Goal: Information Seeking & Learning: Learn about a topic

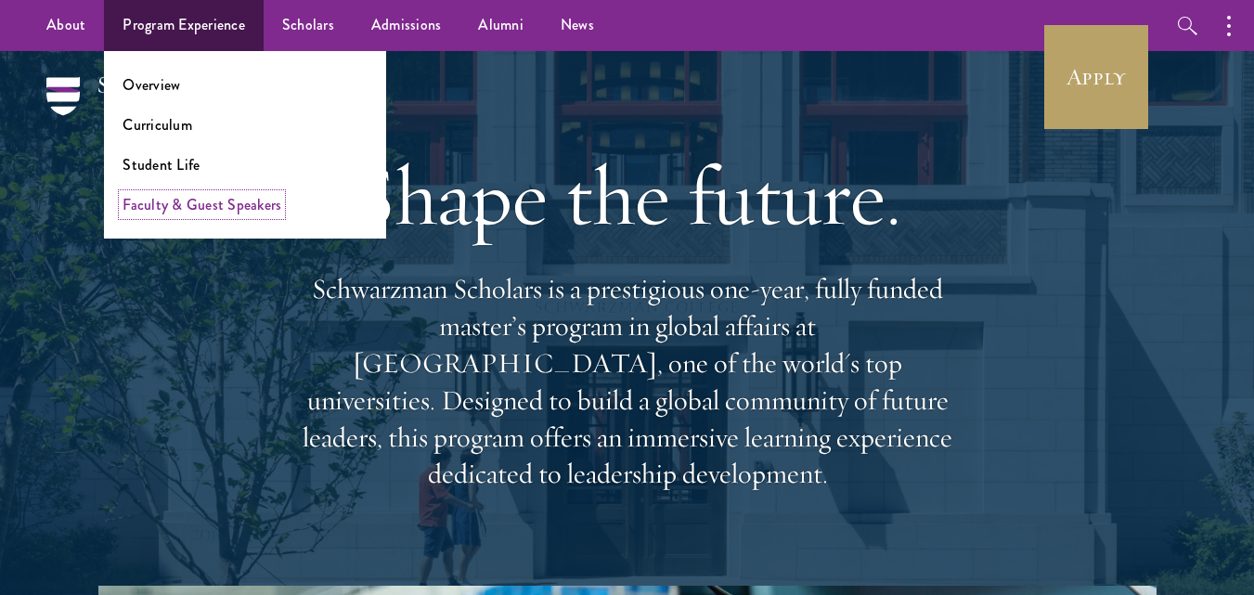
click at [226, 197] on link "Faculty & Guest Speakers" at bounding box center [201, 204] width 159 height 21
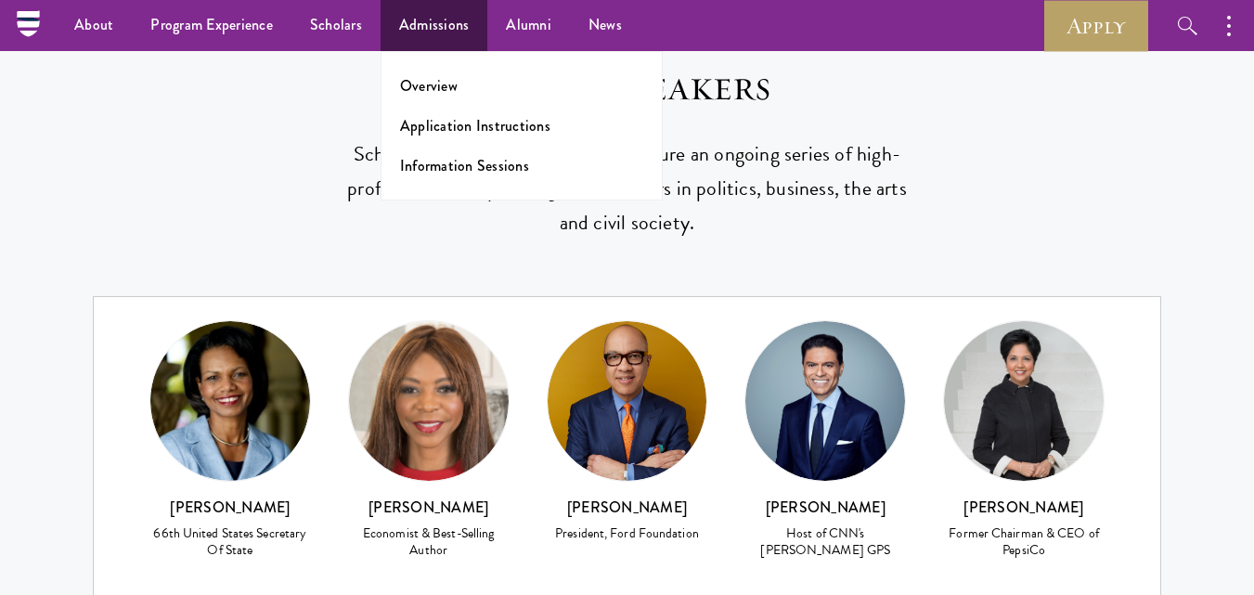
scroll to position [4275, 0]
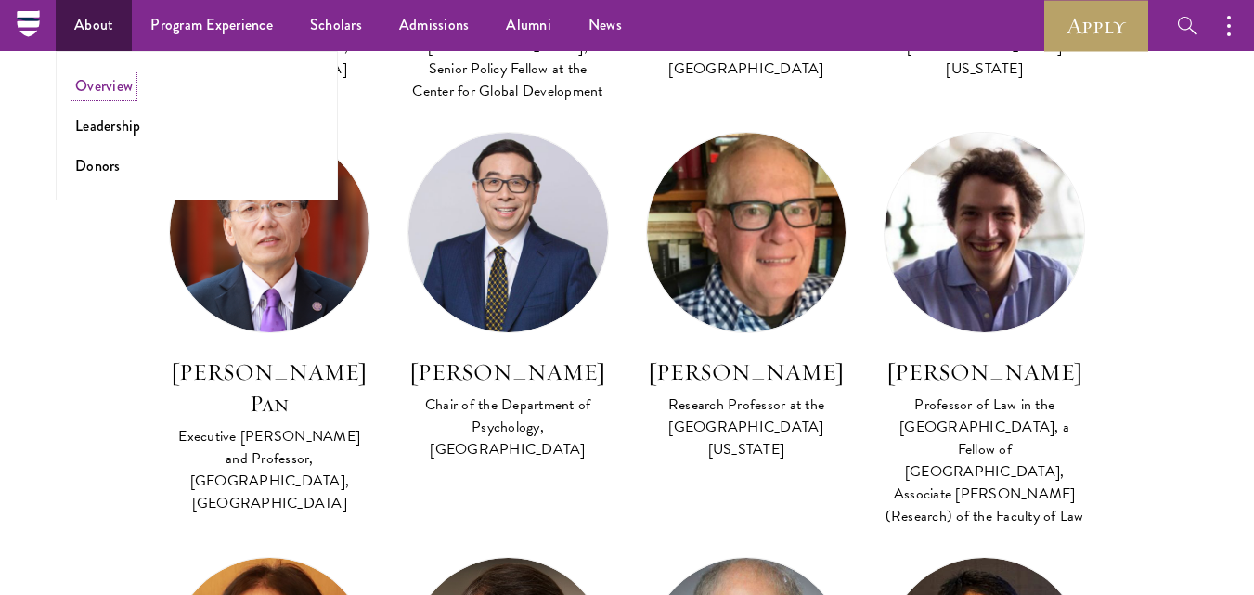
click at [113, 84] on link "Overview" at bounding box center [104, 85] width 58 height 21
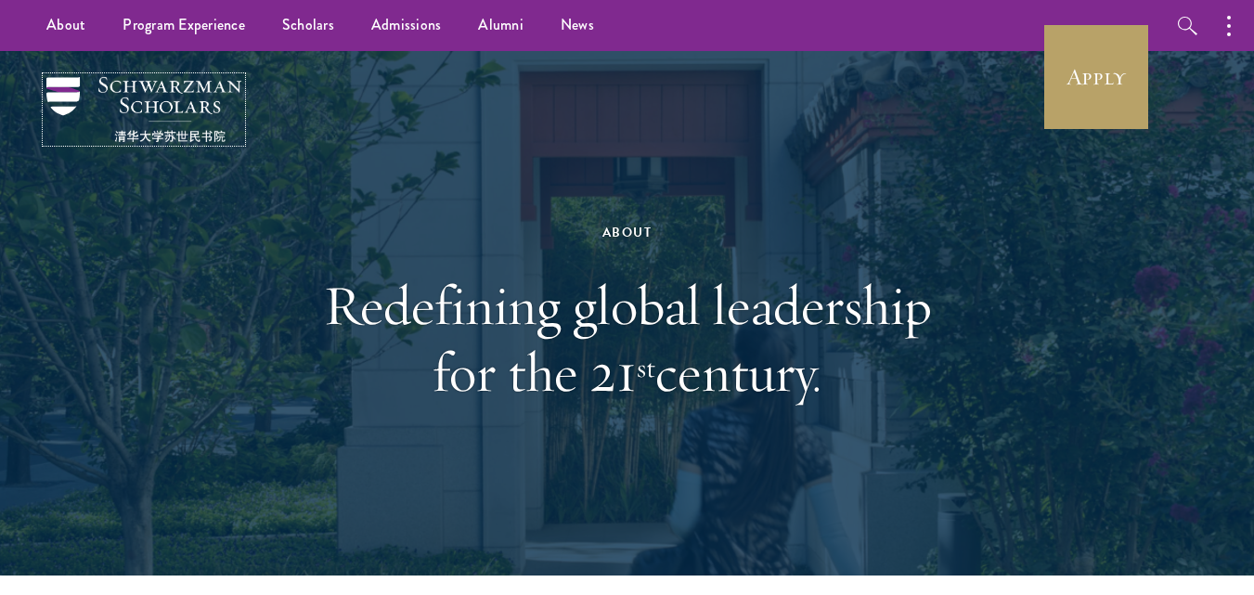
click at [177, 88] on img at bounding box center [143, 109] width 195 height 65
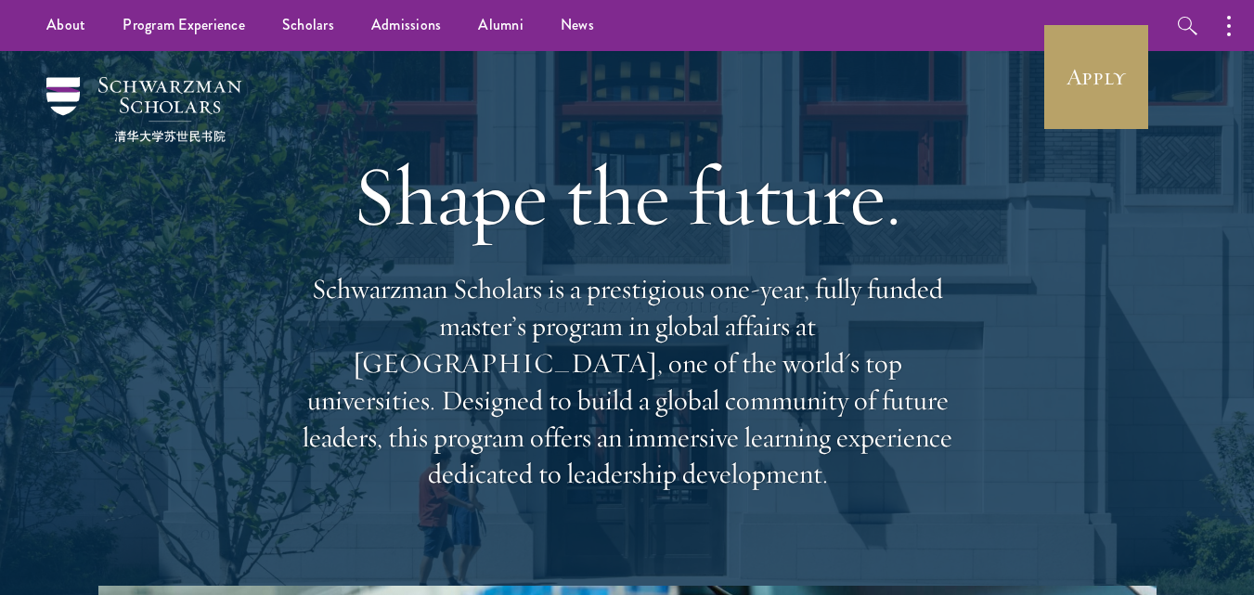
click at [811, 331] on p "Schwarzman Scholars is a prestigious one-year, fully funded master’s program in…" at bounding box center [627, 382] width 668 height 222
click at [873, 325] on p "Schwarzman Scholars is a prestigious one-year, fully funded master’s program in…" at bounding box center [627, 382] width 668 height 222
click at [889, 326] on p "Schwarzman Scholars is a prestigious one-year, fully funded master’s program in…" at bounding box center [627, 382] width 668 height 222
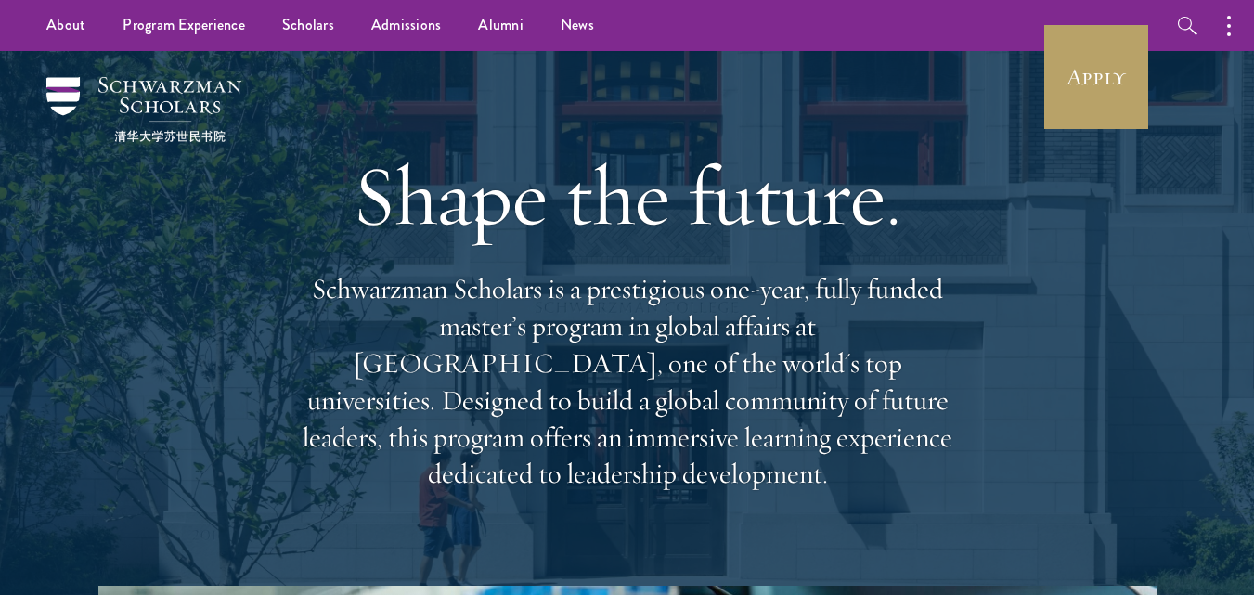
click at [889, 326] on p "Schwarzman Scholars is a prestigious one-year, fully funded master’s program in…" at bounding box center [627, 382] width 668 height 222
